Goal: Task Accomplishment & Management: Complete application form

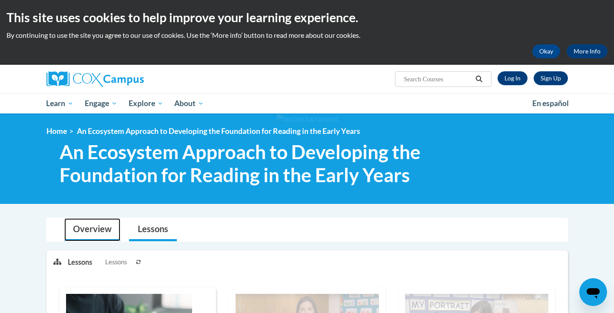
click at [92, 228] on link "Overview" at bounding box center [92, 229] width 56 height 23
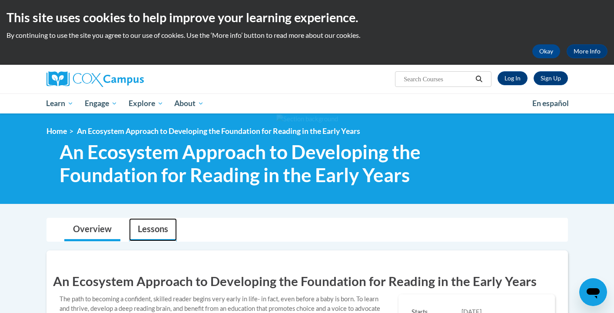
click at [148, 229] on link "Lessons" at bounding box center [153, 229] width 48 height 23
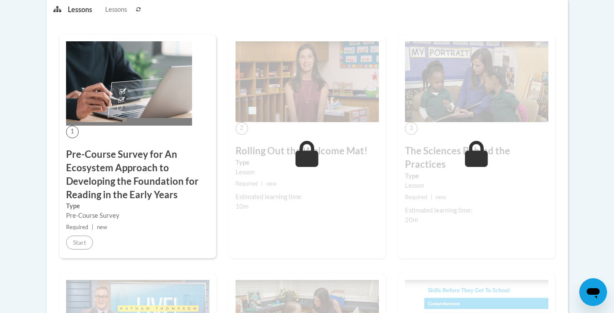
scroll to position [498, 0]
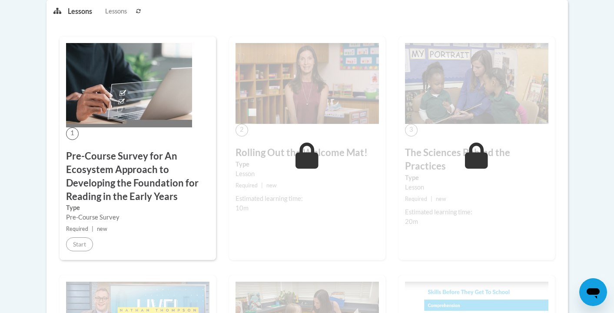
click at [112, 169] on h3 "Pre-Course Survey for An Ecosystem Approach to Developing the Foundation for Re…" at bounding box center [137, 175] width 143 height 53
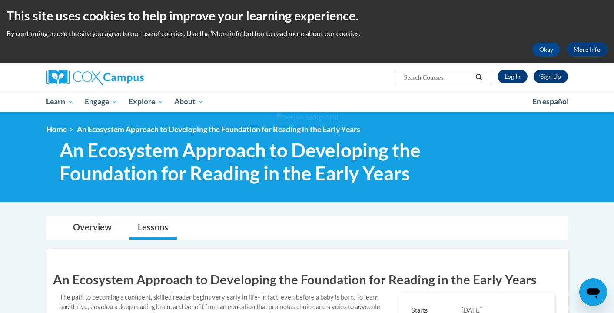
scroll to position [0, 0]
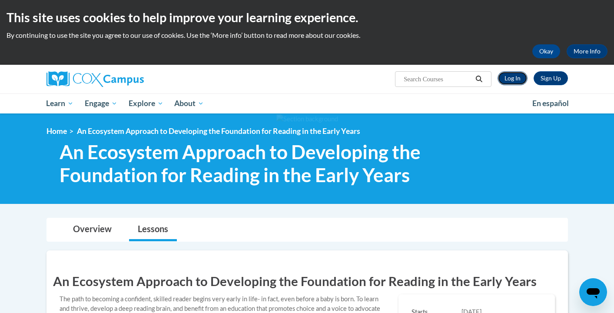
click at [516, 76] on link "Log In" at bounding box center [512, 78] width 30 height 14
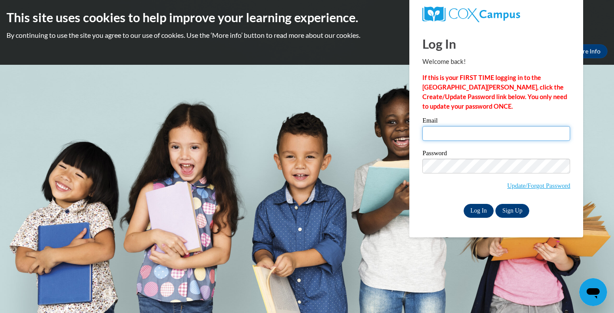
type input "hhaskin62@gmail.com"
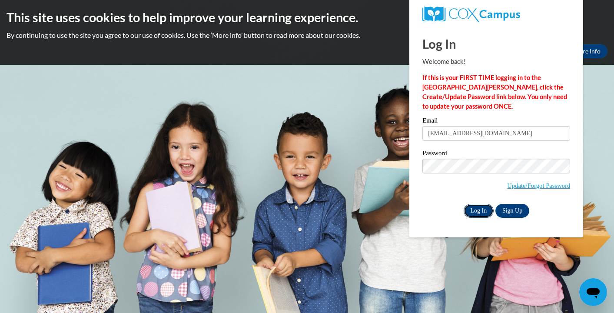
click at [476, 214] on input "Log In" at bounding box center [478, 211] width 30 height 14
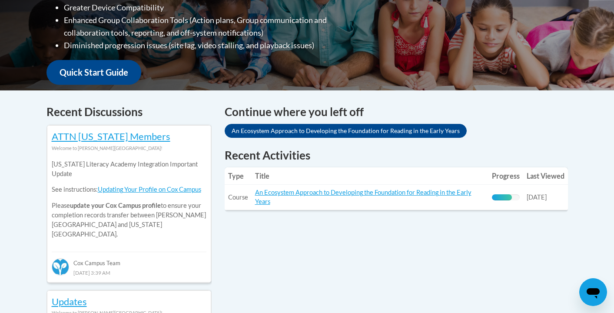
scroll to position [297, 0]
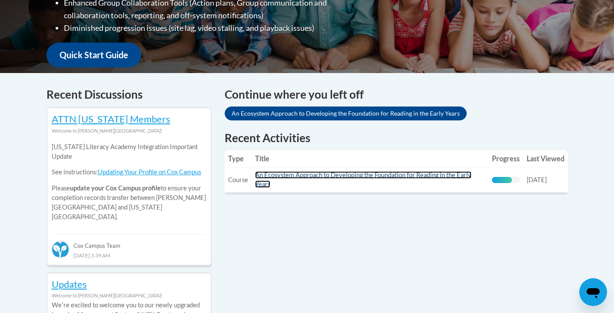
click at [451, 172] on link "An Ecosystem Approach to Developing the Foundation for Reading in the Early Yea…" at bounding box center [363, 179] width 216 height 17
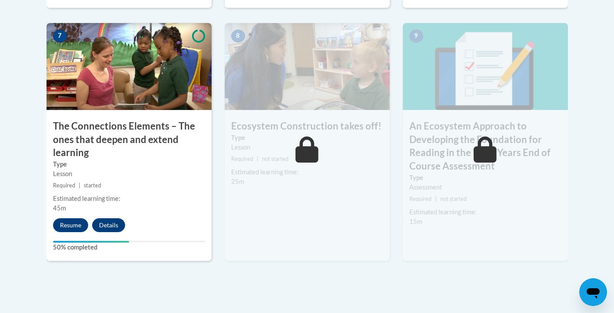
scroll to position [786, 0]
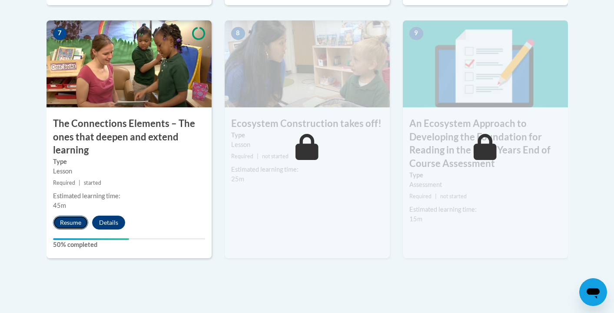
click at [65, 227] on button "Resume" at bounding box center [70, 222] width 35 height 14
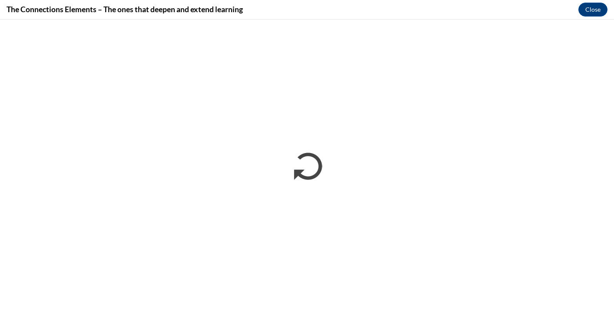
scroll to position [0, 0]
